Goal: Use online tool/utility: Utilize a website feature to perform a specific function

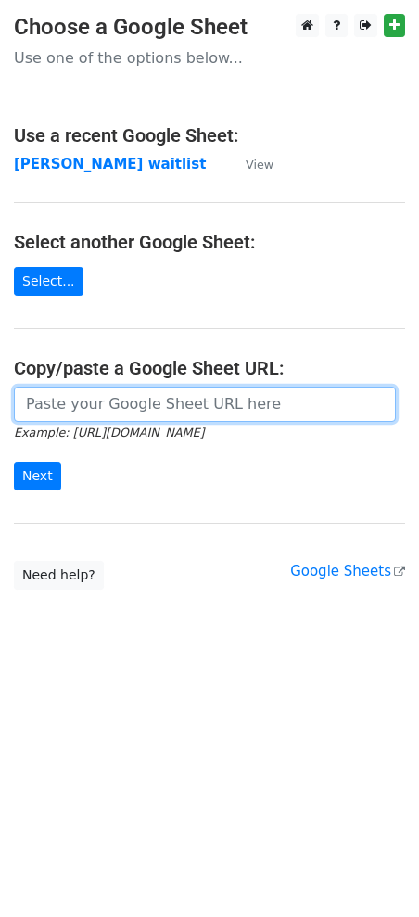
click at [89, 387] on input "url" at bounding box center [205, 404] width 382 height 35
paste input "[URL][DOMAIN_NAME]"
type input "[URL][DOMAIN_NAME]"
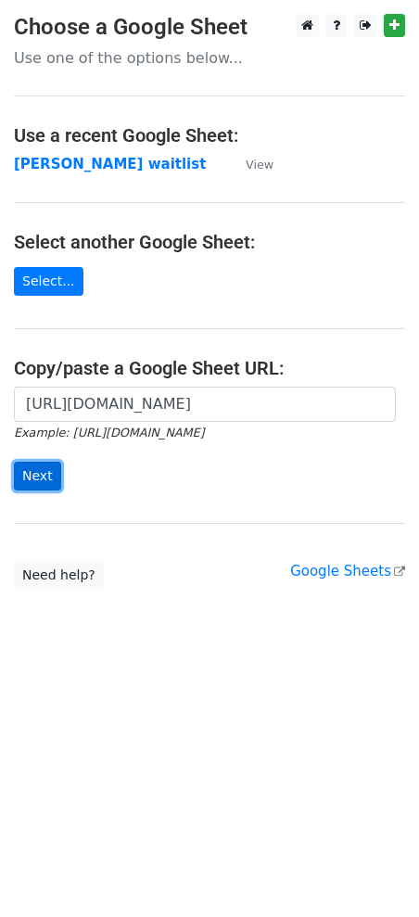
click at [39, 475] on input "Next" at bounding box center [37, 476] width 47 height 29
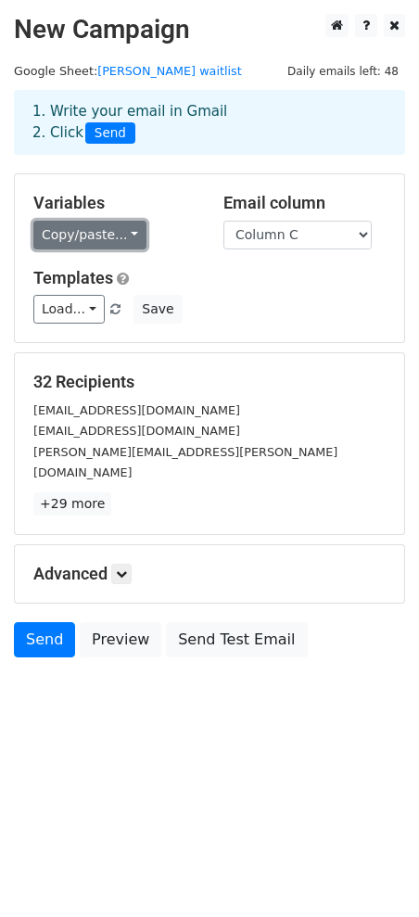
click at [110, 233] on link "Copy/paste..." at bounding box center [89, 235] width 113 height 29
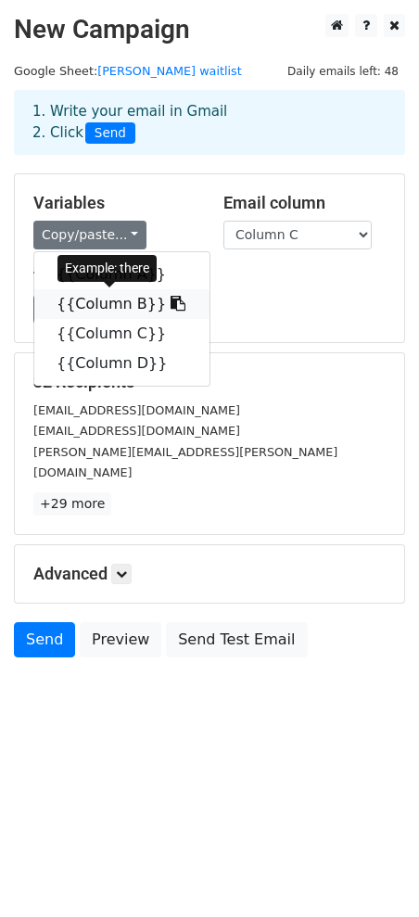
click at [106, 295] on link "{{Column B}}" at bounding box center [121, 304] width 175 height 30
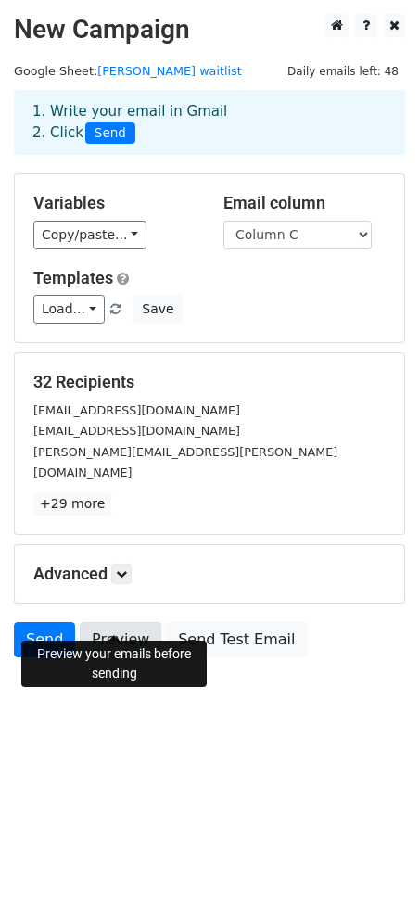
click at [108, 622] on link "Preview" at bounding box center [121, 639] width 82 height 35
